Goal: Information Seeking & Learning: Learn about a topic

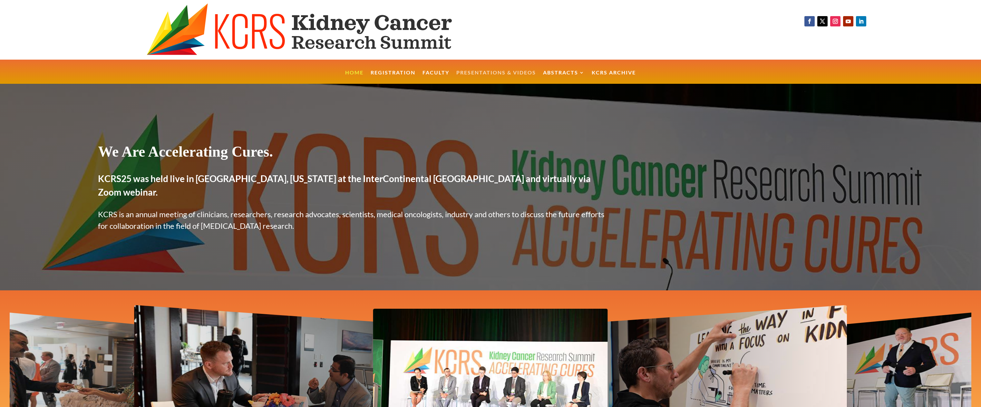
click at [524, 76] on link "Presentations & Videos" at bounding box center [496, 77] width 80 height 14
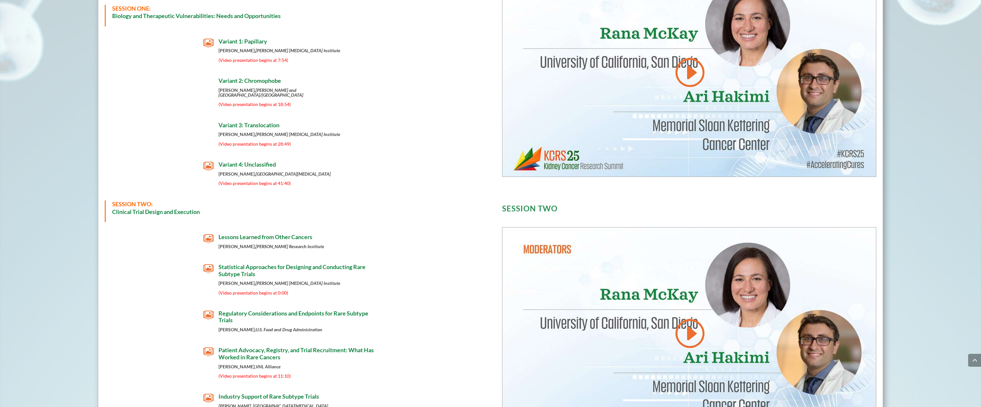
scroll to position [339, 0]
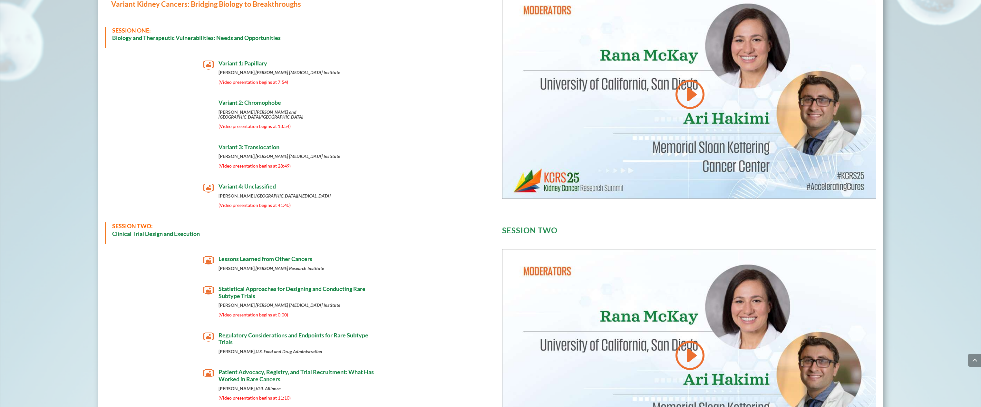
click at [280, 105] on span "Variant 2: Chromophobe" at bounding box center [250, 102] width 63 height 7
click at [230, 105] on span "Variant 2: Chromophobe" at bounding box center [250, 102] width 63 height 7
click at [231, 144] on span "Variant 3: Translocation" at bounding box center [249, 146] width 61 height 7
click at [224, 184] on span "Variant 4: Unclassified" at bounding box center [247, 186] width 57 height 7
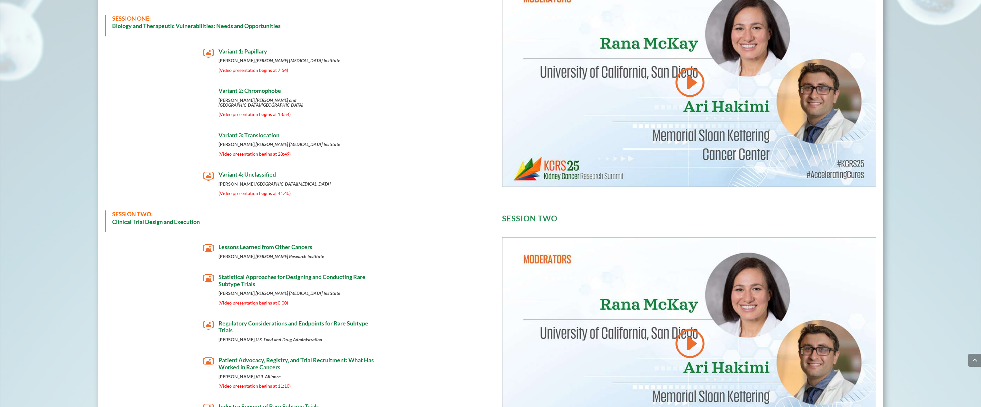
scroll to position [352, 0]
